Goal: Transaction & Acquisition: Obtain resource

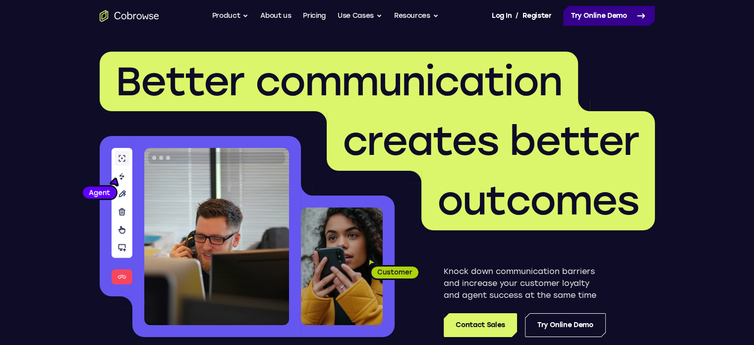
click at [605, 14] on link "Try Online Demo" at bounding box center [609, 16] width 92 height 20
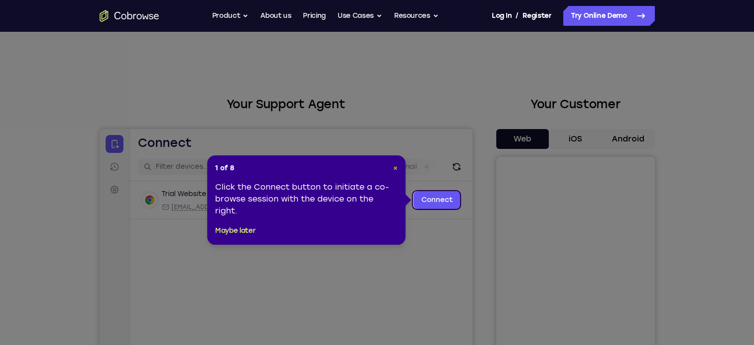
click at [395, 167] on span "×" at bounding box center [395, 168] width 4 height 8
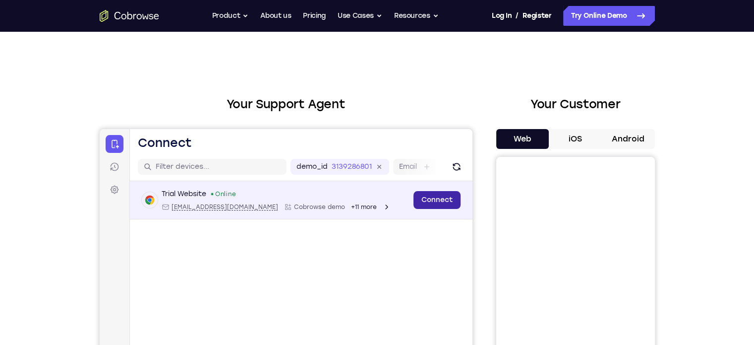
click at [437, 196] on link "Connect" at bounding box center [436, 200] width 47 height 18
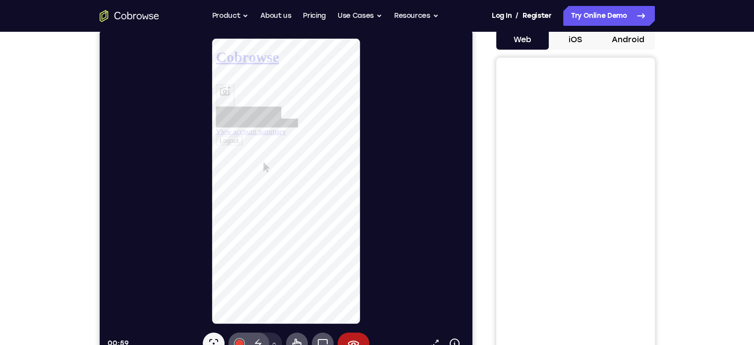
click at [576, 40] on button "iOS" at bounding box center [575, 40] width 53 height 20
click at [522, 38] on button "Web" at bounding box center [522, 40] width 53 height 20
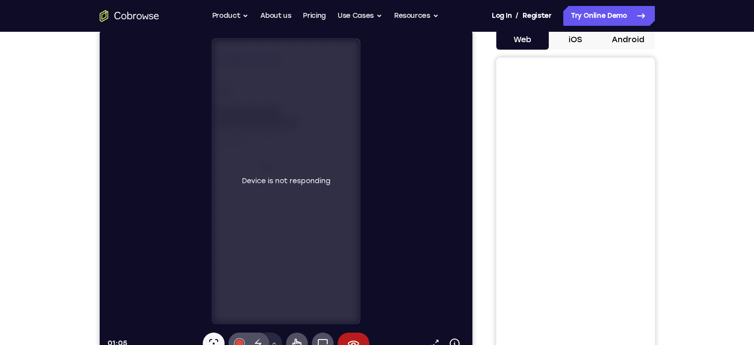
click at [334, 51] on div "Device is not responding" at bounding box center [286, 181] width 148 height 285
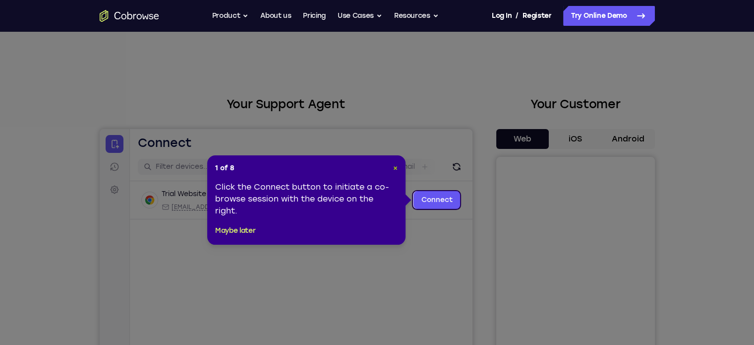
click at [395, 169] on span "×" at bounding box center [395, 168] width 4 height 8
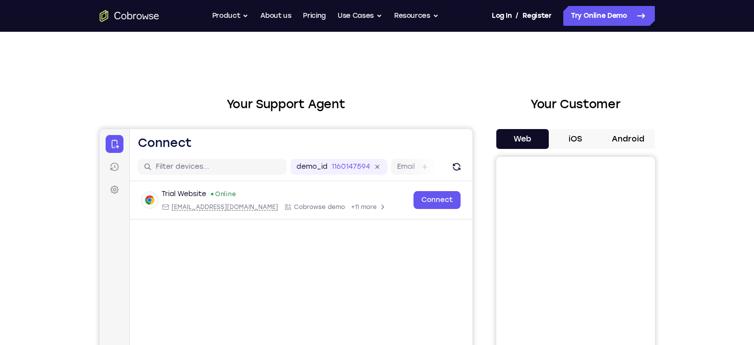
click at [319, 104] on h2 "Your Support Agent" at bounding box center [286, 104] width 373 height 18
click at [316, 13] on link "Pricing" at bounding box center [314, 16] width 23 height 20
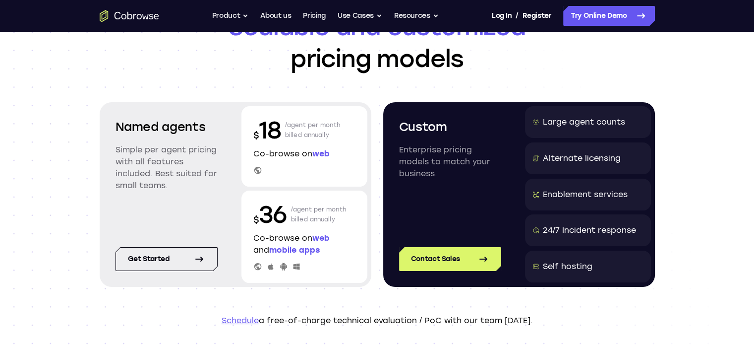
scroll to position [99, 0]
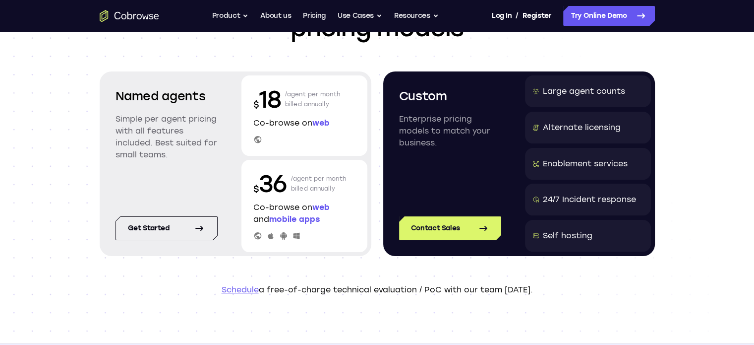
click at [598, 129] on div "Alternate licensing" at bounding box center [582, 127] width 78 height 12
click at [438, 230] on link "Contact Sales" at bounding box center [450, 228] width 102 height 24
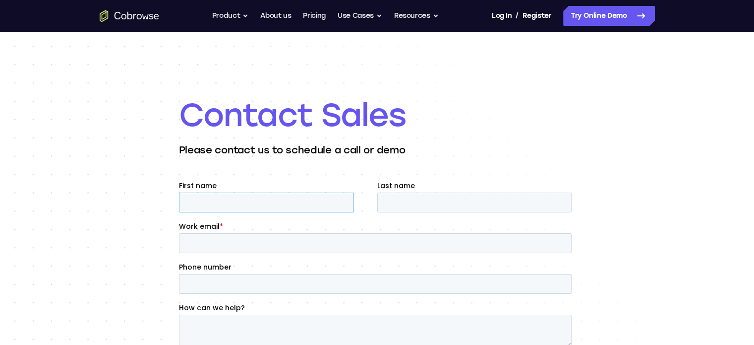
click at [245, 206] on input "First name" at bounding box center [266, 202] width 175 height 20
type input "[PERSON_NAME]"
click at [410, 206] on input "Last name" at bounding box center [474, 202] width 194 height 20
type input "Rose"
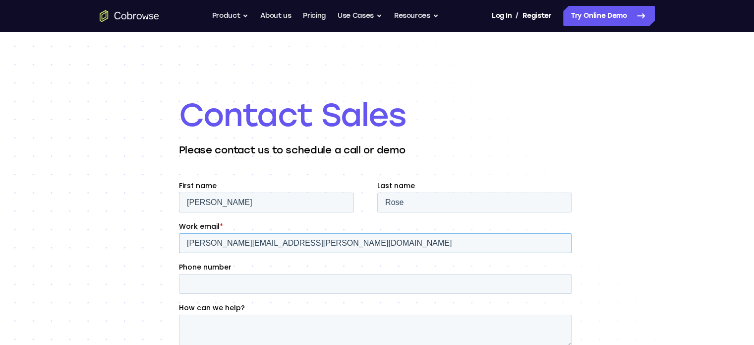
type input "[PERSON_NAME][EMAIL_ADDRESS][PERSON_NAME][DOMAIN_NAME]"
type input "[PHONE_NUMBER]"
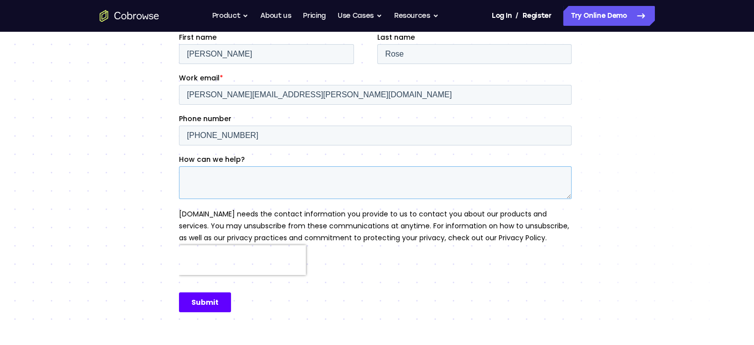
scroll to position [149, 0]
drag, startPoint x: 206, startPoint y: 301, endPoint x: 448, endPoint y: 218, distance: 255.9
click at [448, 218] on form "First name [PERSON_NAME] Last name [PERSON_NAME] Work email * [PERSON_NAME][EMA…" at bounding box center [377, 176] width 397 height 288
click at [315, 173] on textarea "How can we help?" at bounding box center [375, 182] width 393 height 33
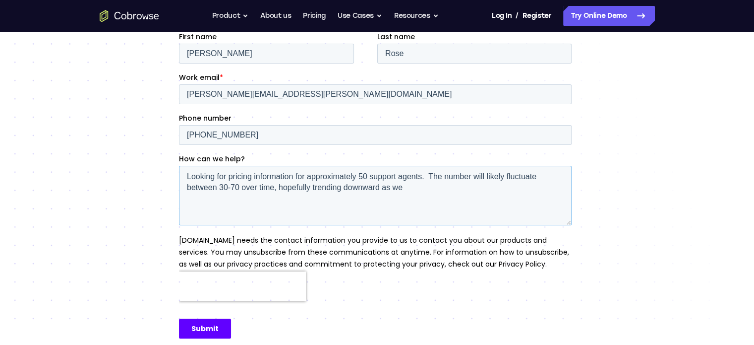
drag, startPoint x: 570, startPoint y: 196, endPoint x: 571, endPoint y: 224, distance: 27.8
click at [571, 224] on div "How can we help? Looking for pricing information for approximately 50 support a…" at bounding box center [377, 189] width 397 height 71
click at [608, 206] on div "Contact Sales Please contact us to schedule a call or demo" at bounding box center [377, 146] width 754 height 527
click at [424, 185] on textarea "Looking for pricing information for approximately 50 support agents. The number…" at bounding box center [375, 196] width 393 height 60
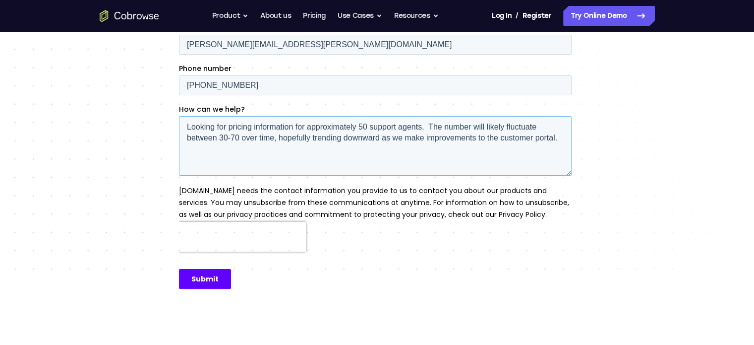
type textarea "Looking for pricing information for approximately 50 support agents. The number…"
click at [202, 280] on input "Submit" at bounding box center [205, 279] width 52 height 20
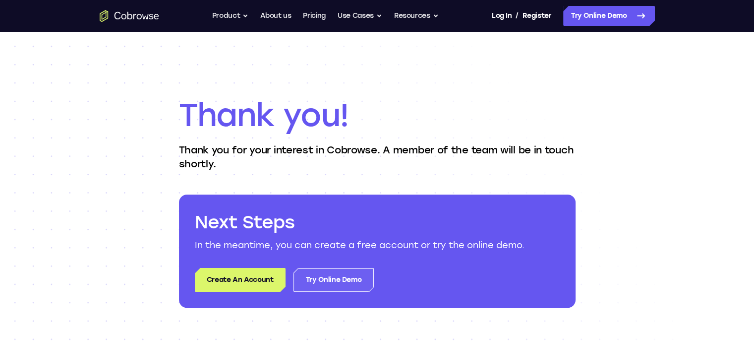
click at [332, 277] on link "Try Online Demo" at bounding box center [334, 280] width 81 height 24
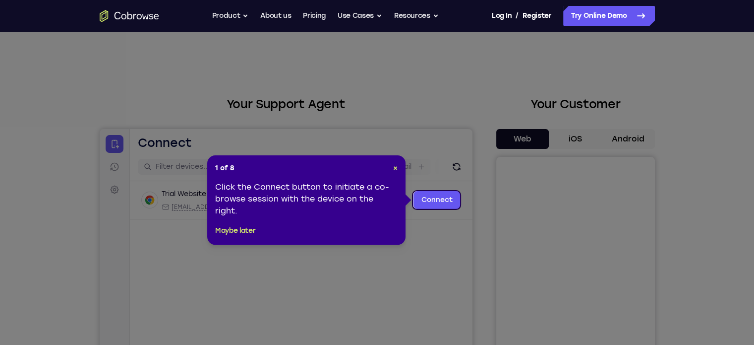
click at [335, 196] on div "Click the Connect button to initiate a co-browse session with the device on the…" at bounding box center [306, 199] width 182 height 36
click at [429, 202] on link "Connect" at bounding box center [436, 200] width 47 height 18
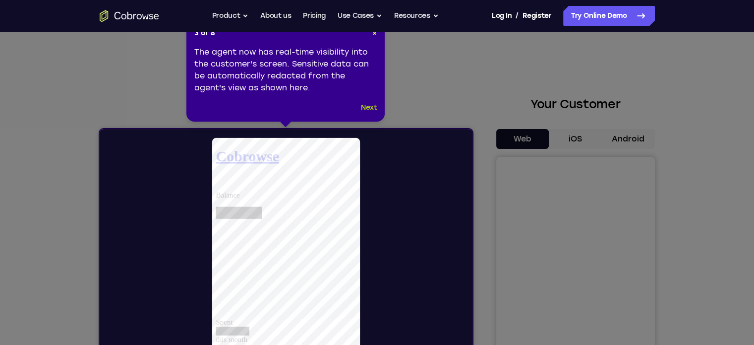
click at [367, 110] on button "Next" at bounding box center [369, 108] width 16 height 12
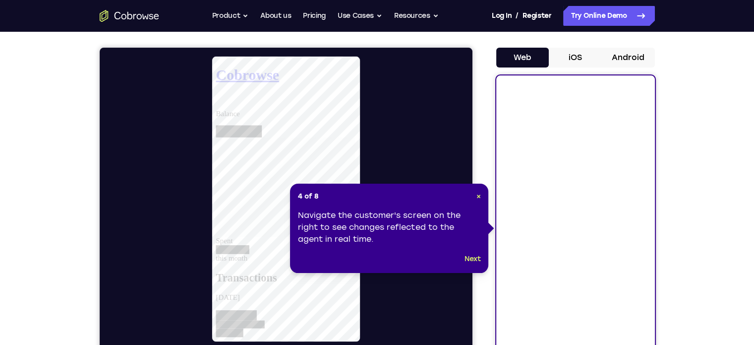
scroll to position [99, 0]
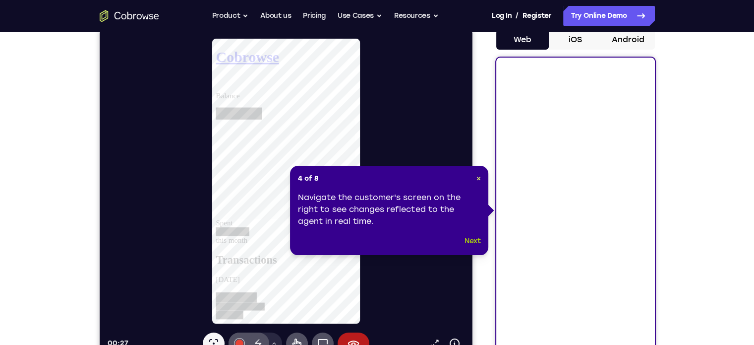
click at [473, 240] on button "Next" at bounding box center [473, 241] width 16 height 12
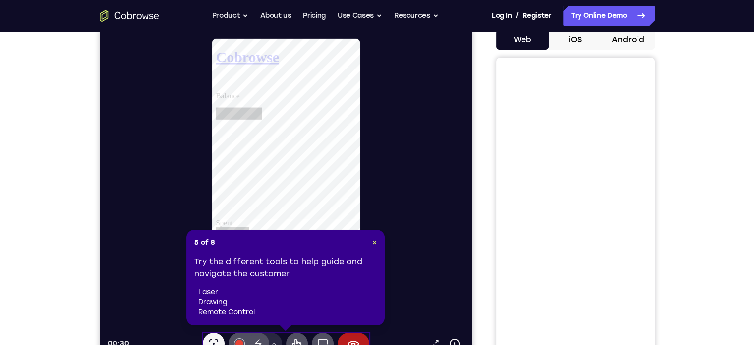
scroll to position [149, 0]
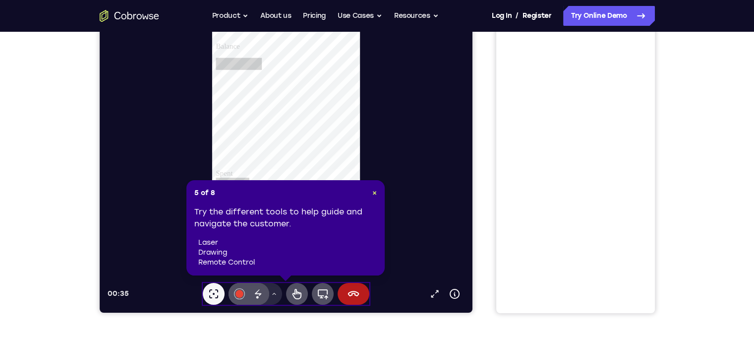
click at [322, 226] on div "Try the different tools to help guide and navigate the customer. laser drawing …" at bounding box center [285, 236] width 182 height 61
click at [259, 293] on icon at bounding box center [257, 292] width 6 height 6
click at [214, 291] on icon at bounding box center [213, 294] width 12 height 12
click at [294, 295] on icon at bounding box center [297, 294] width 12 height 12
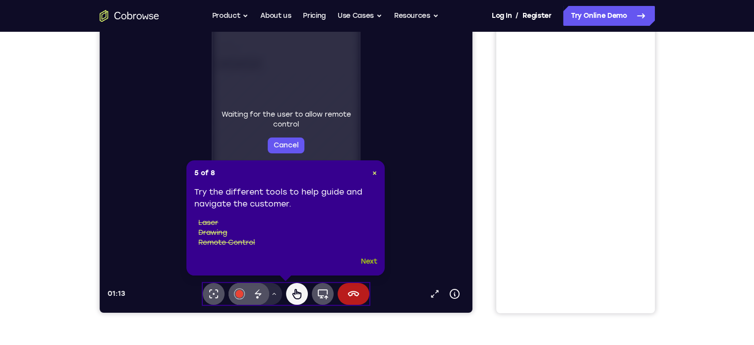
click at [369, 261] on button "Next" at bounding box center [369, 261] width 16 height 12
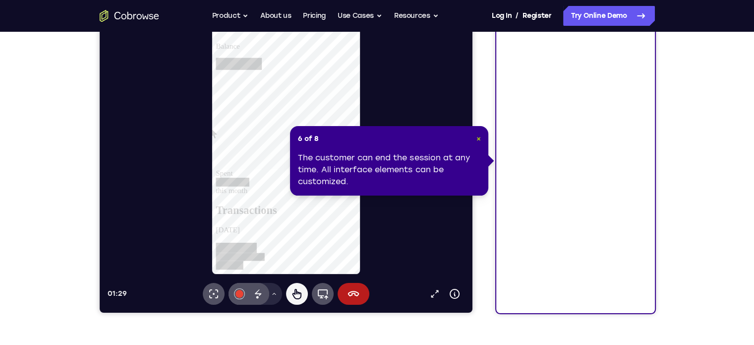
click at [478, 138] on span "×" at bounding box center [478, 138] width 4 height 8
